Goal: Find specific page/section: Find specific page/section

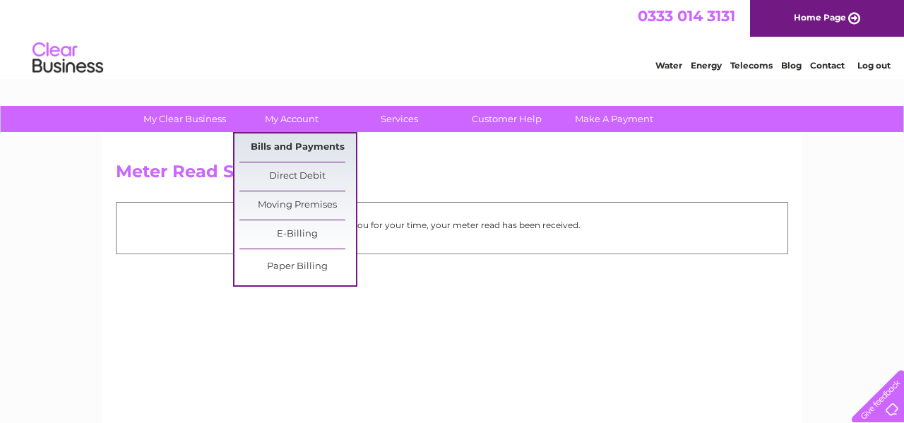
click at [283, 146] on link "Bills and Payments" at bounding box center [297, 147] width 116 height 28
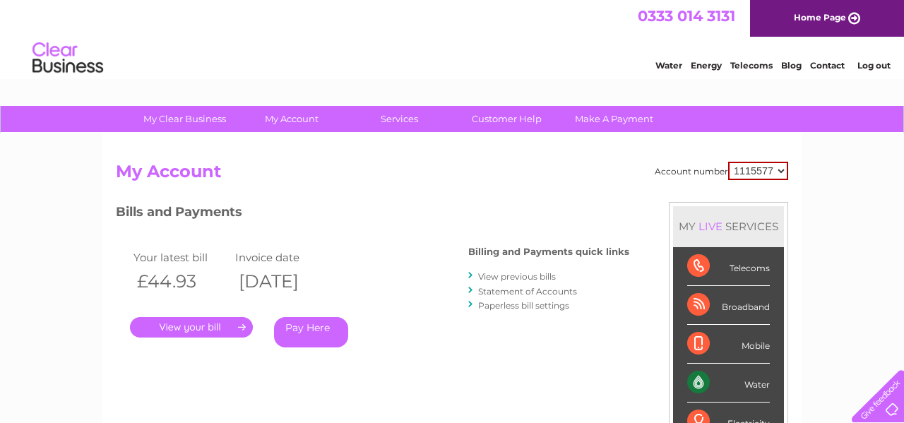
click at [198, 339] on div "Your latest bill Invoice date £44.93 [DATE] . Pay Here" at bounding box center [271, 301] width 311 height 134
click at [214, 328] on link "." at bounding box center [191, 327] width 123 height 20
